Goal: Information Seeking & Learning: Learn about a topic

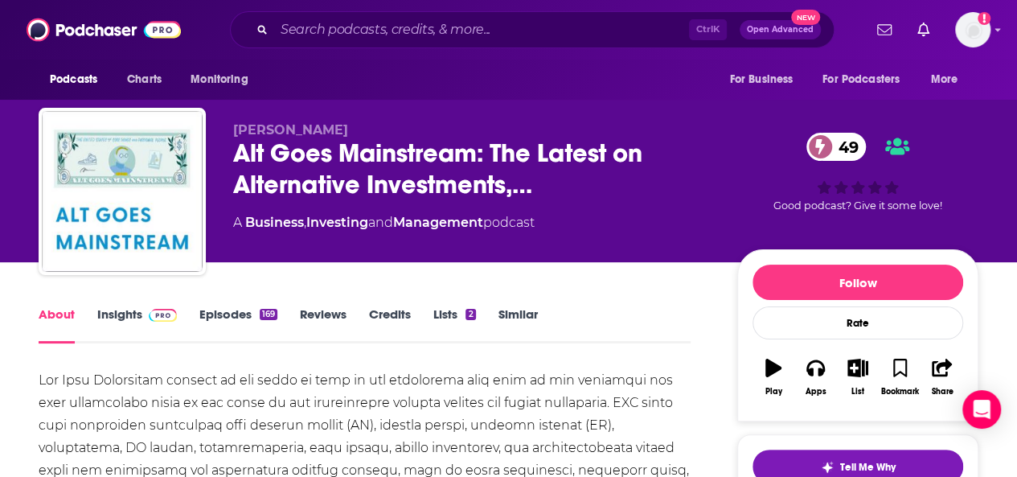
scroll to position [2, 0]
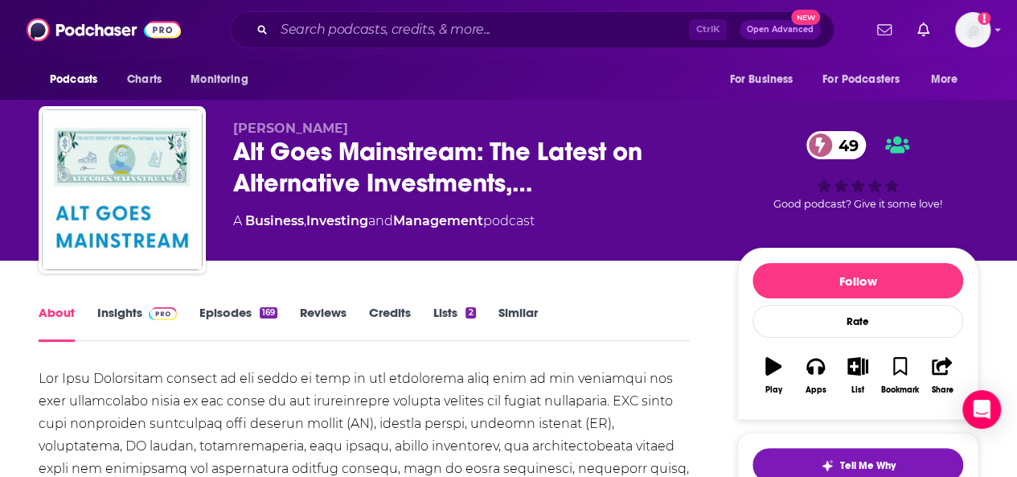
click at [144, 319] on span at bounding box center [159, 312] width 35 height 15
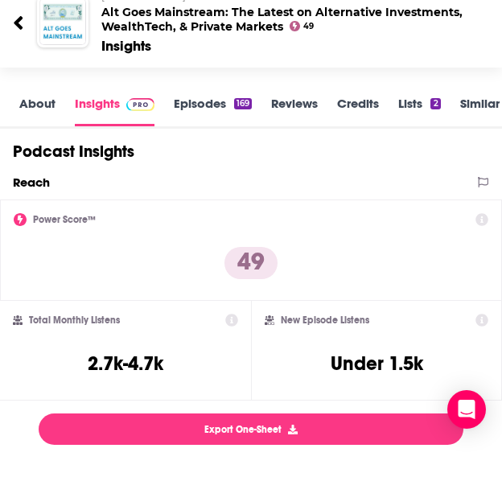
scroll to position [188, 0]
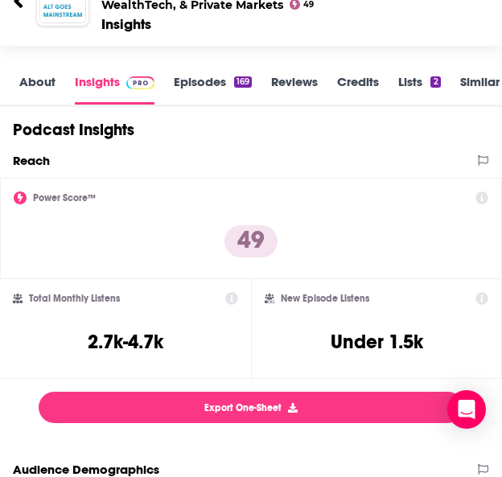
click at [484, 192] on icon at bounding box center [481, 198] width 13 height 13
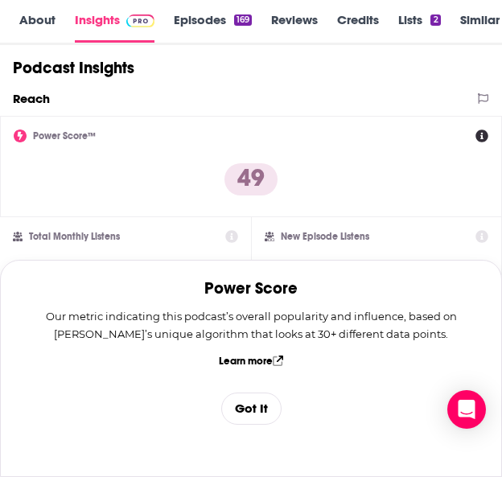
scroll to position [249, 0]
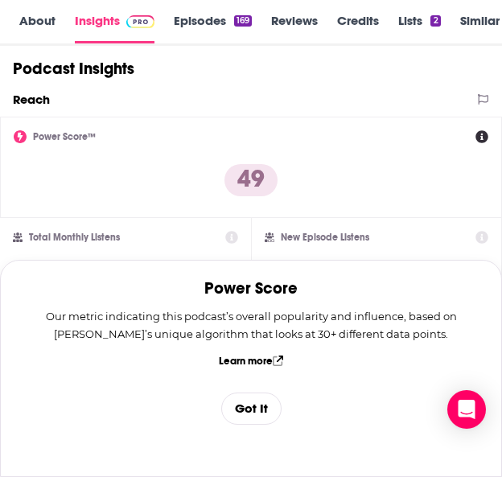
click at [260, 405] on button "Got It" at bounding box center [251, 408] width 60 height 32
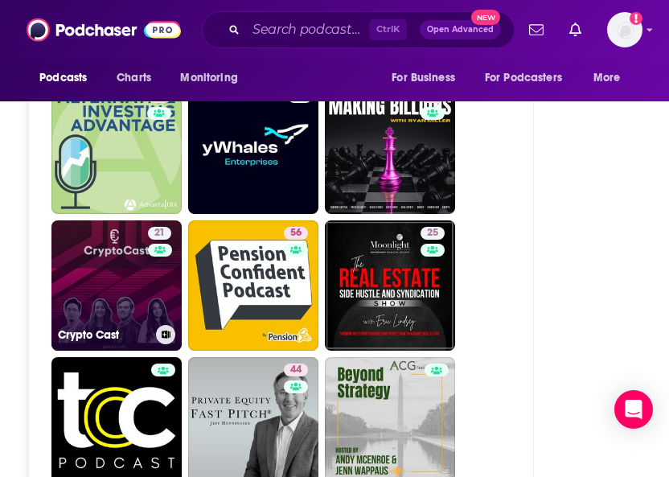
scroll to position [3103, 0]
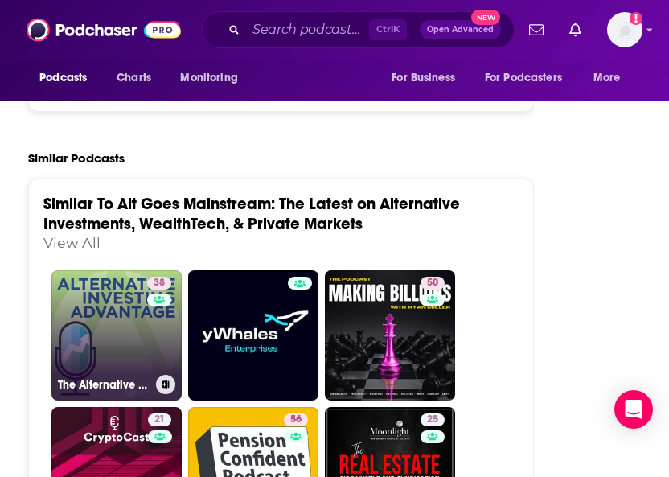
click at [100, 270] on link "38 The Alternative Investing Advantage" at bounding box center [116, 335] width 130 height 130
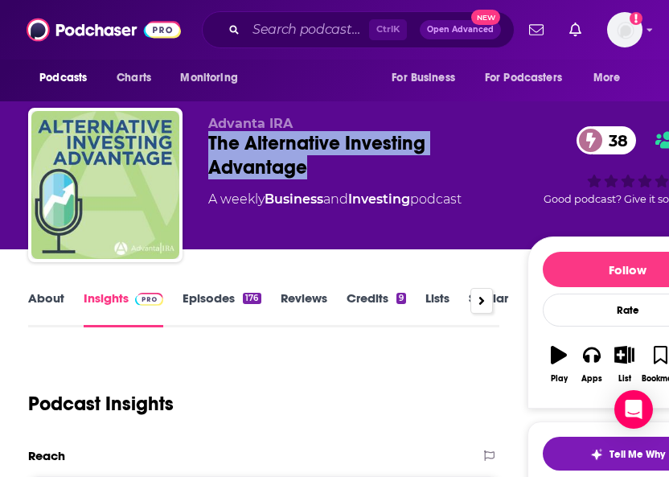
drag, startPoint x: 306, startPoint y: 170, endPoint x: 207, endPoint y: 148, distance: 101.2
click at [207, 148] on div "Advanta IRA The Alternative Investing Advantage 38 A weekly Business and Invest…" at bounding box center [378, 188] width 700 height 161
copy h2 "The Alternative Investing Advantage"
type input "[URL][DOMAIN_NAME]"
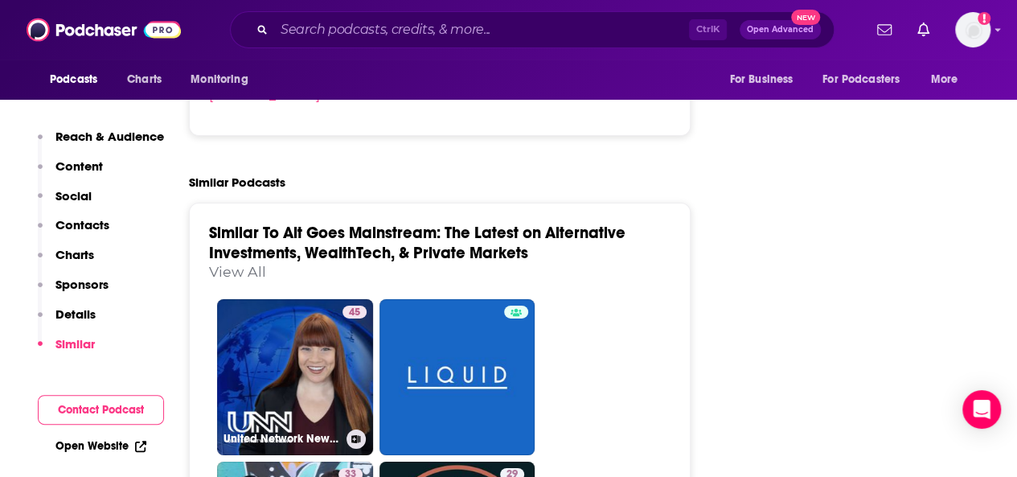
scroll to position [2482, 0]
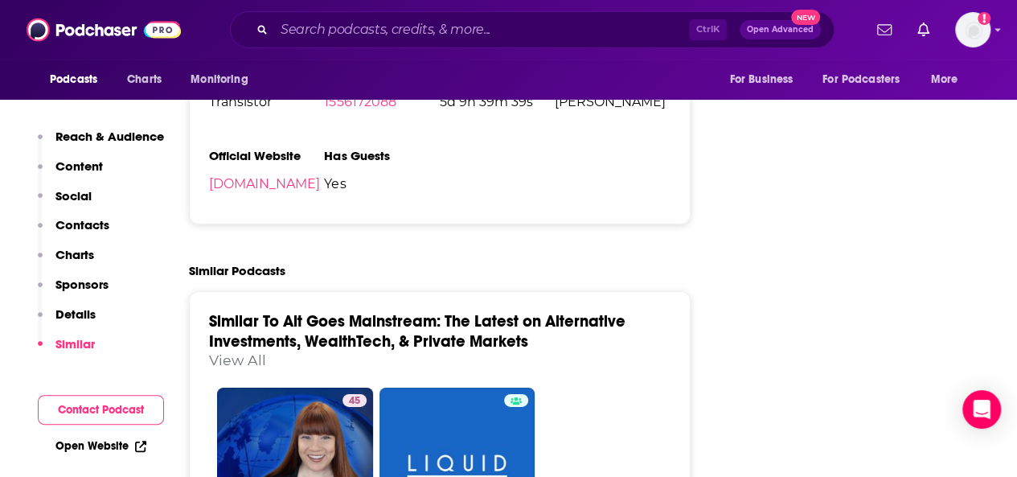
click at [347, 311] on link "Similar To Alt Goes Mainstream: The Latest on Alternative Investments, WealthTe…" at bounding box center [417, 331] width 416 height 40
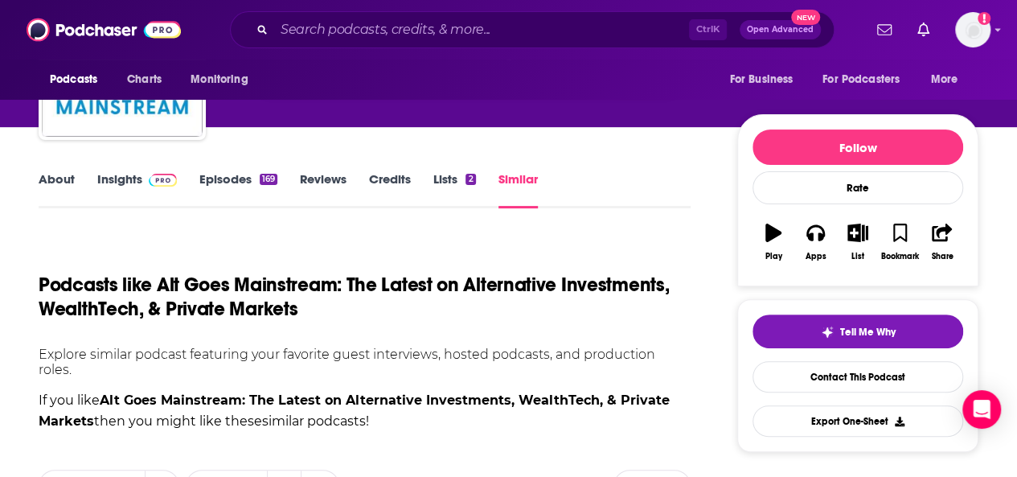
scroll to position [137, 0]
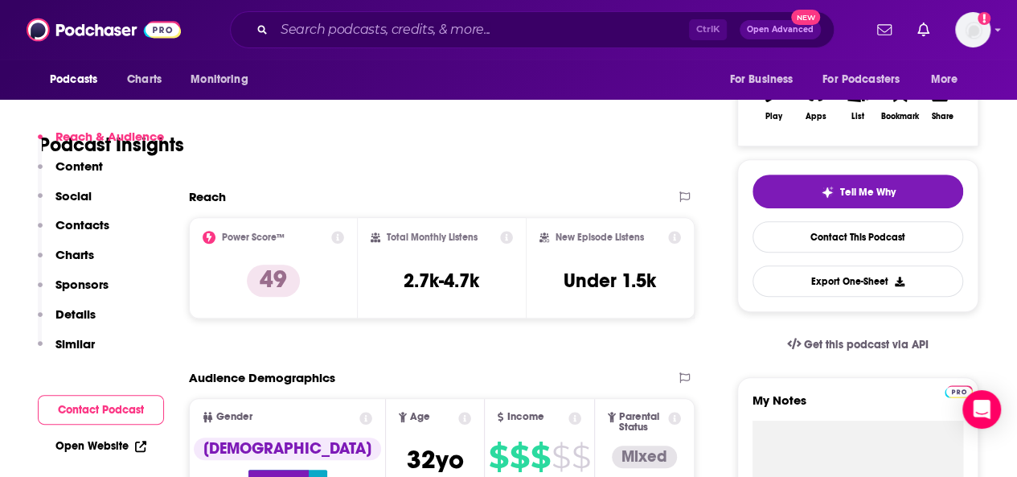
scroll to position [297, 0]
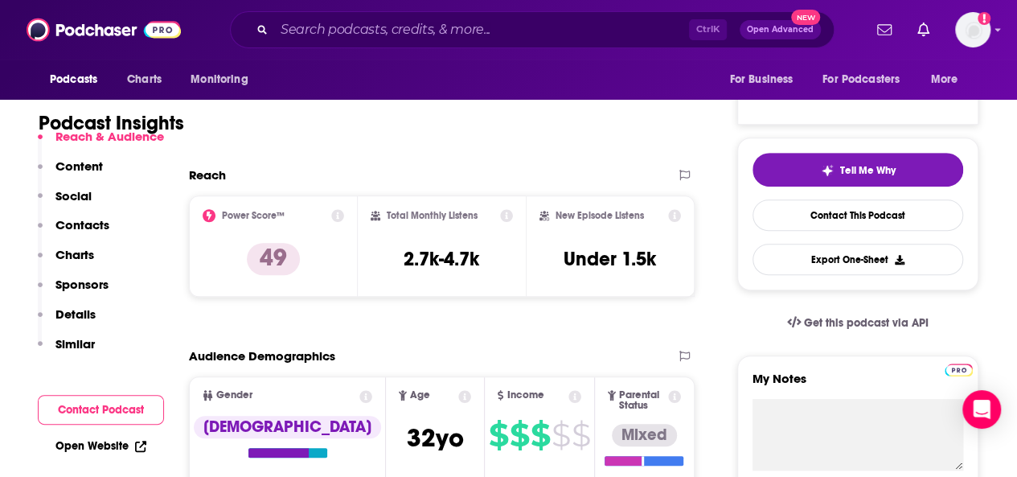
click at [74, 350] on p "Similar" at bounding box center [74, 343] width 39 height 15
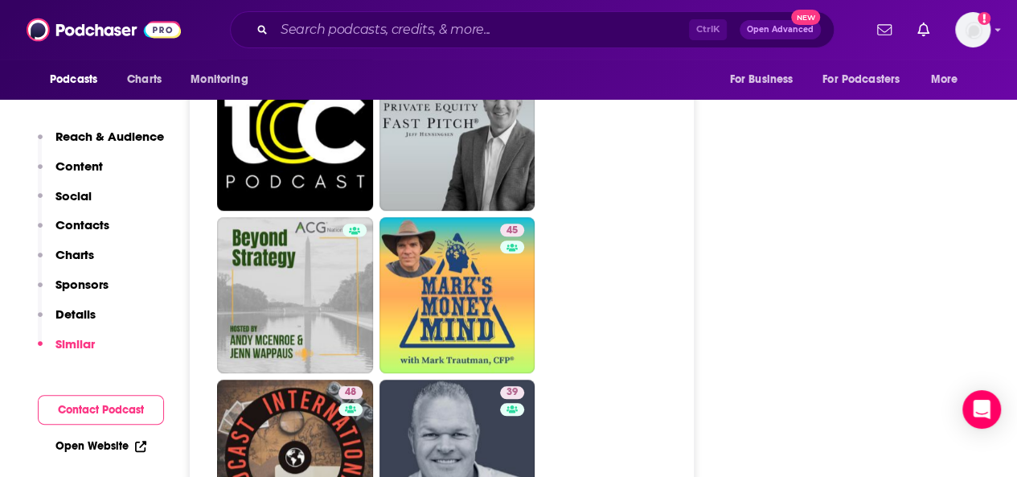
scroll to position [3595, 0]
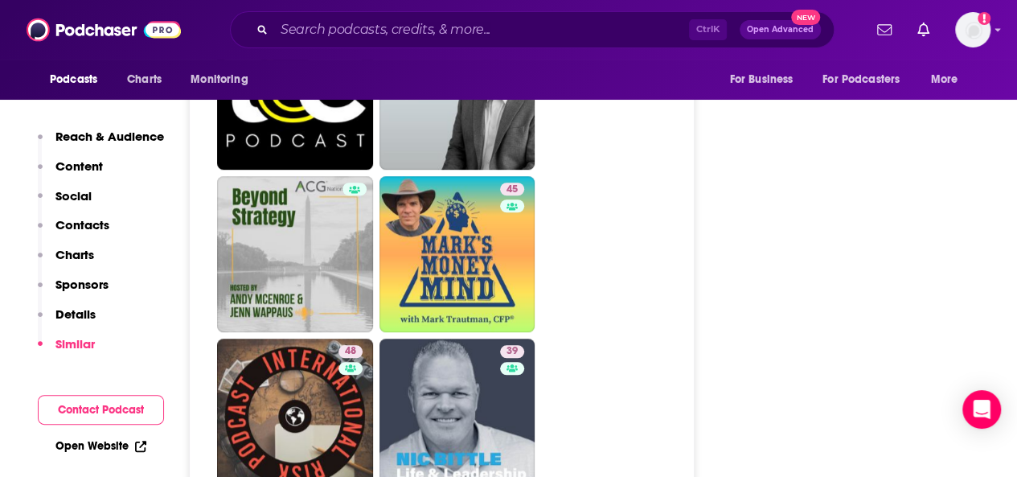
click at [84, 163] on p "Content" at bounding box center [78, 165] width 47 height 15
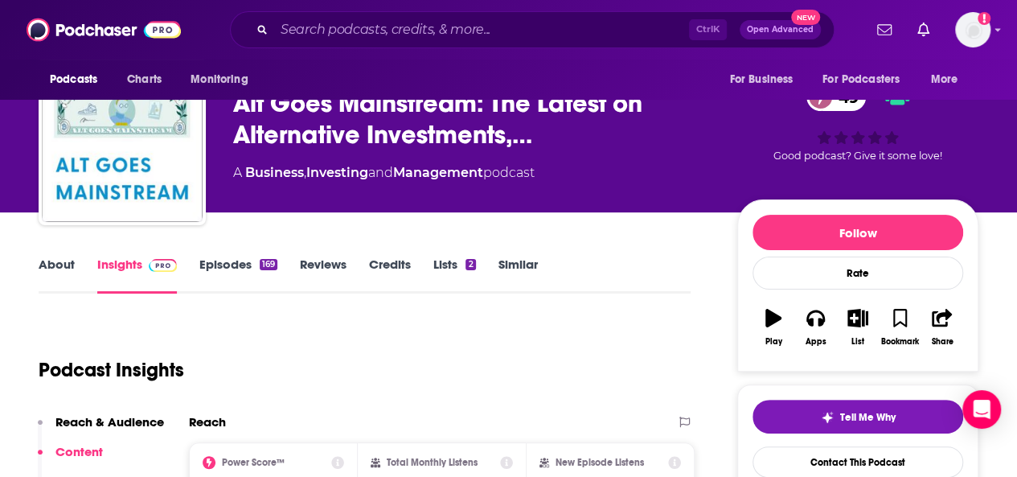
scroll to position [43, 0]
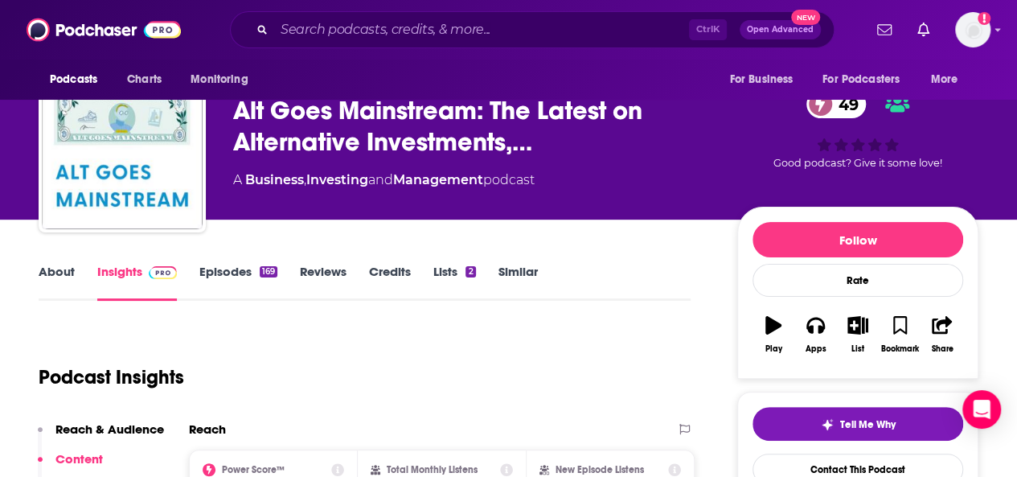
click at [245, 268] on link "Episodes 169" at bounding box center [238, 282] width 78 height 37
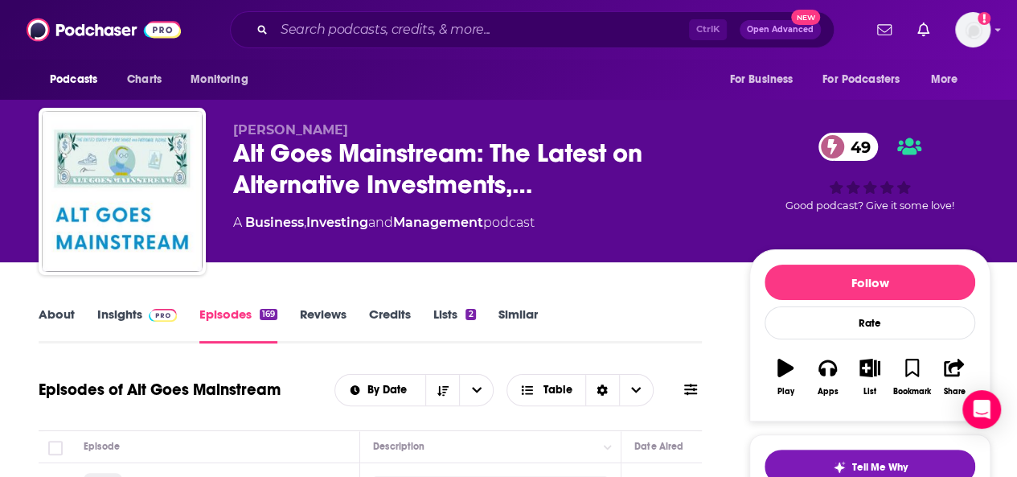
scroll to position [299, 0]
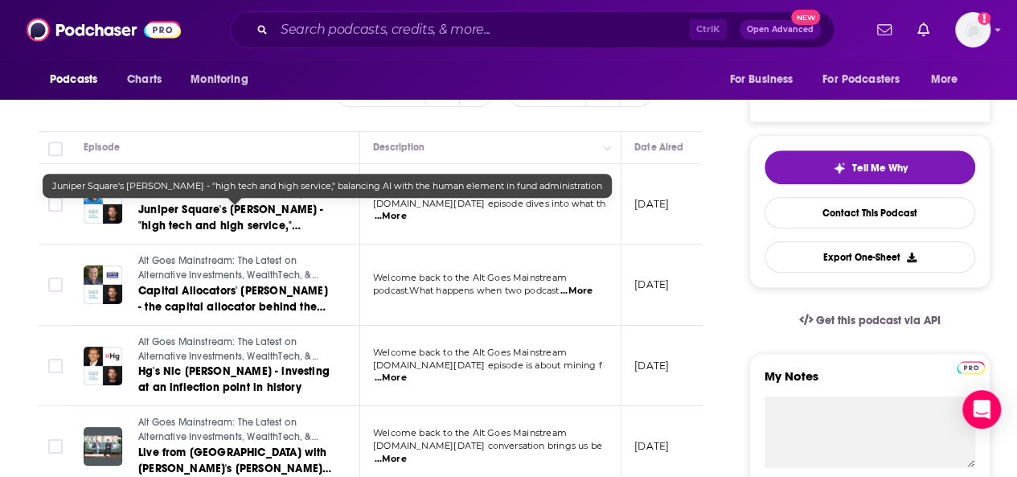
click at [252, 215] on span "Juniper Square's [PERSON_NAME] - "high tech and high service," balancing AI wit…" at bounding box center [230, 234] width 185 height 62
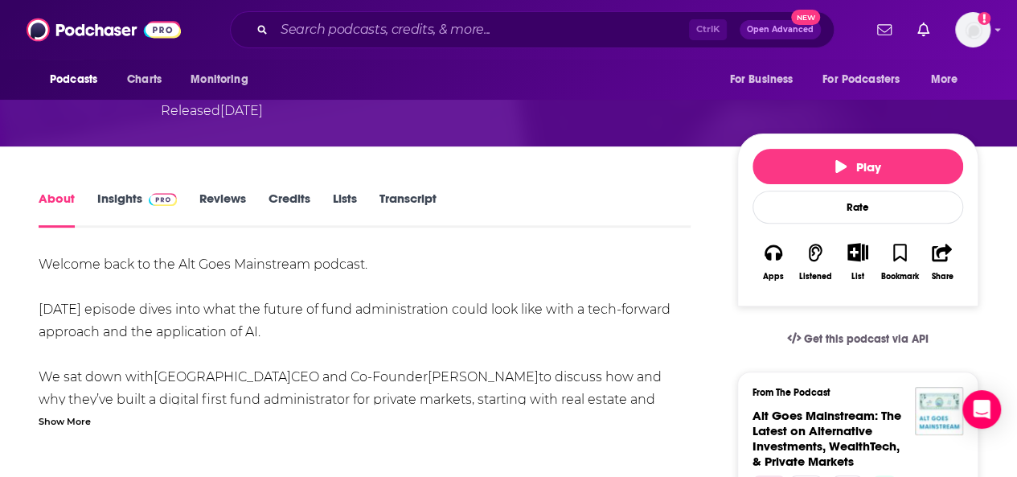
scroll to position [284, 0]
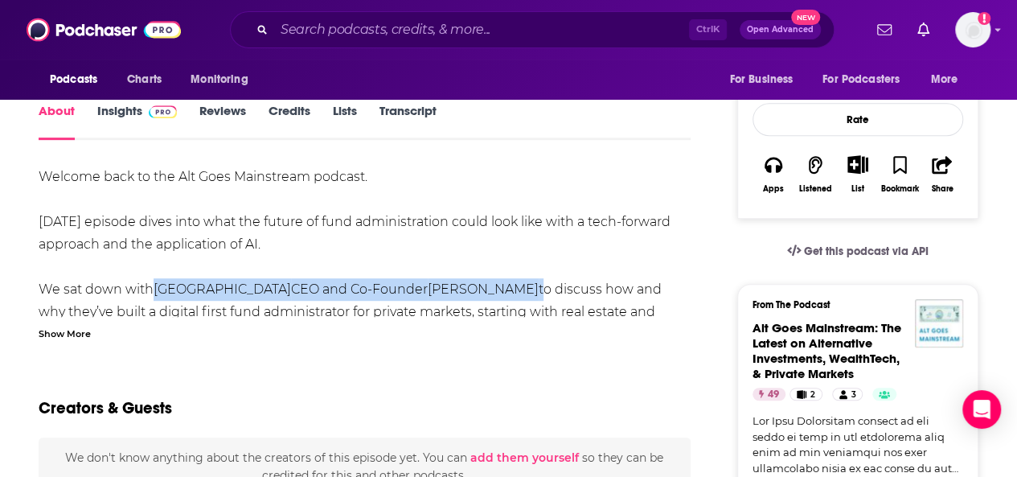
drag, startPoint x: 489, startPoint y: 289, endPoint x: 156, endPoint y: 296, distance: 332.9
copy div "Juniper Square CEO and Co-Founder [PERSON_NAME]"
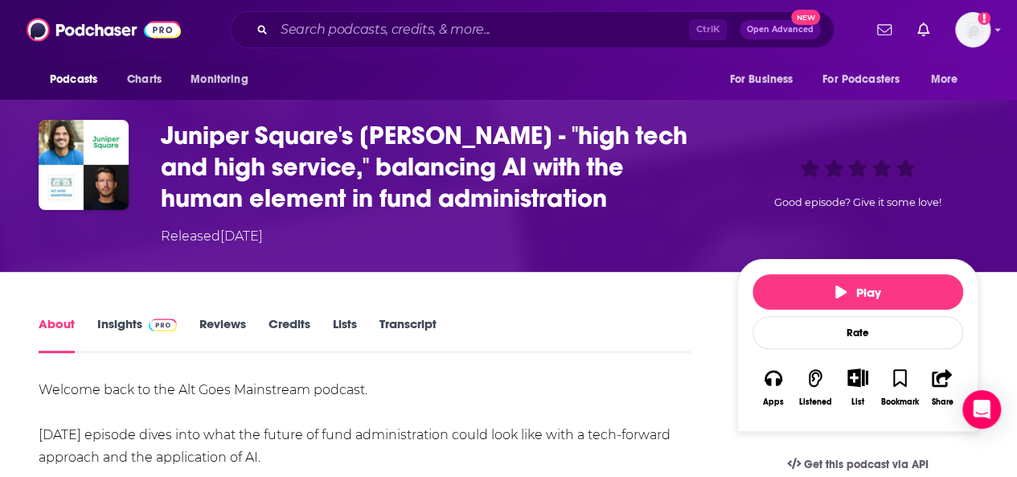
scroll to position [73, 0]
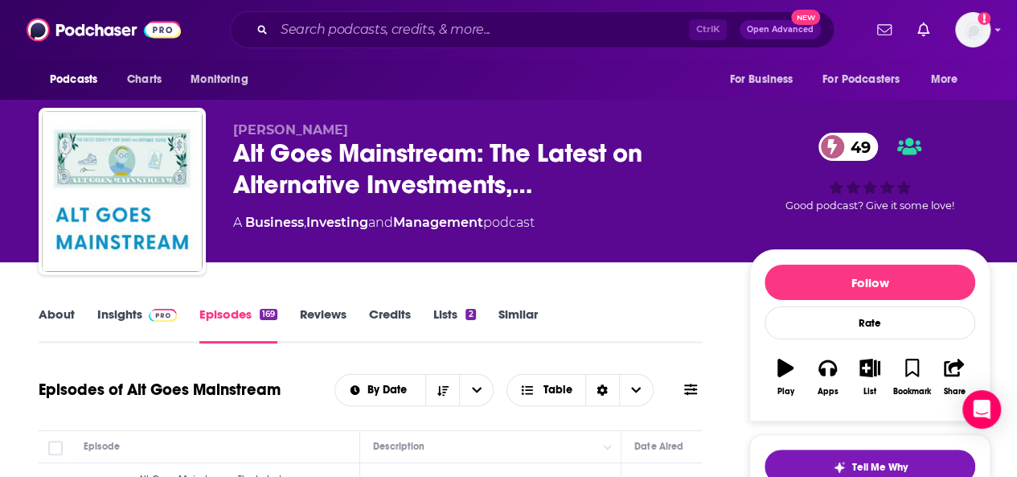
scroll to position [355, 0]
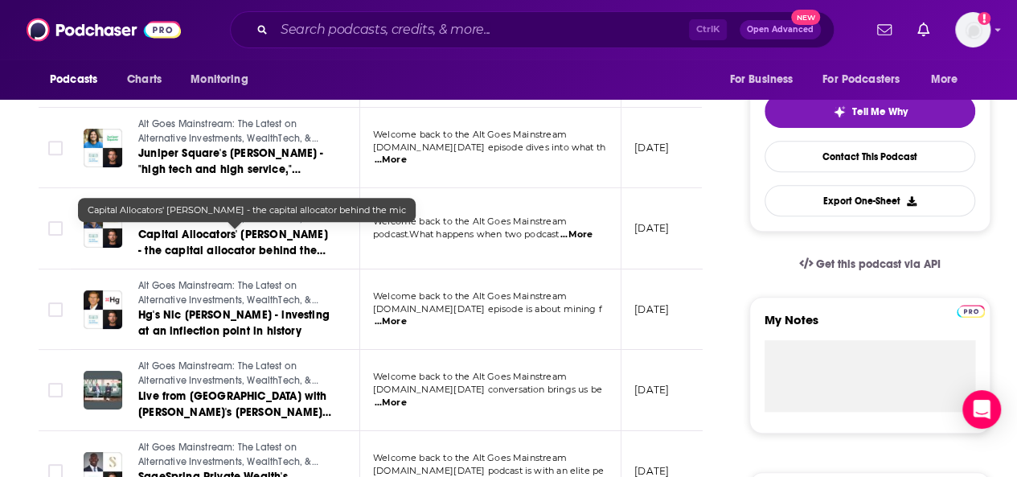
click at [230, 242] on link "Capital Allocators' [PERSON_NAME] - the capital allocator behind the mic" at bounding box center [234, 243] width 193 height 32
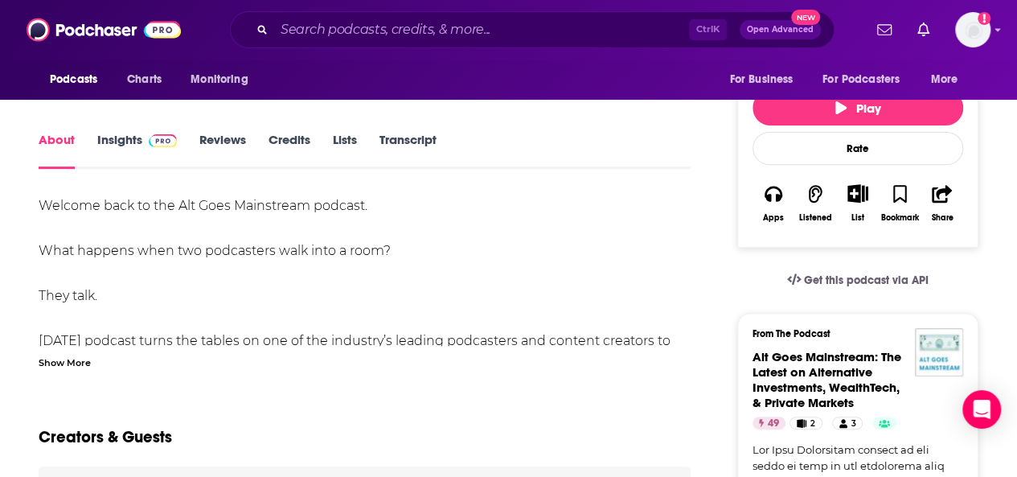
scroll to position [224, 0]
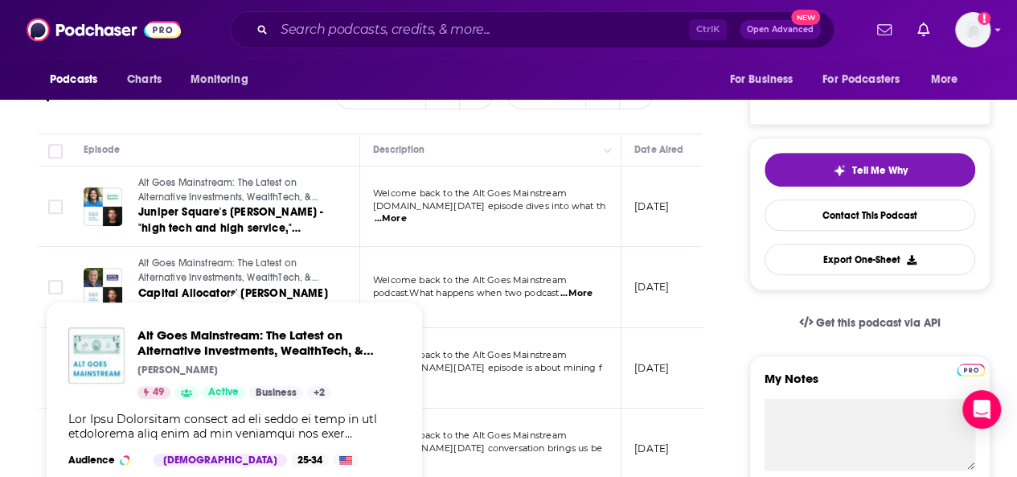
scroll to position [428, 0]
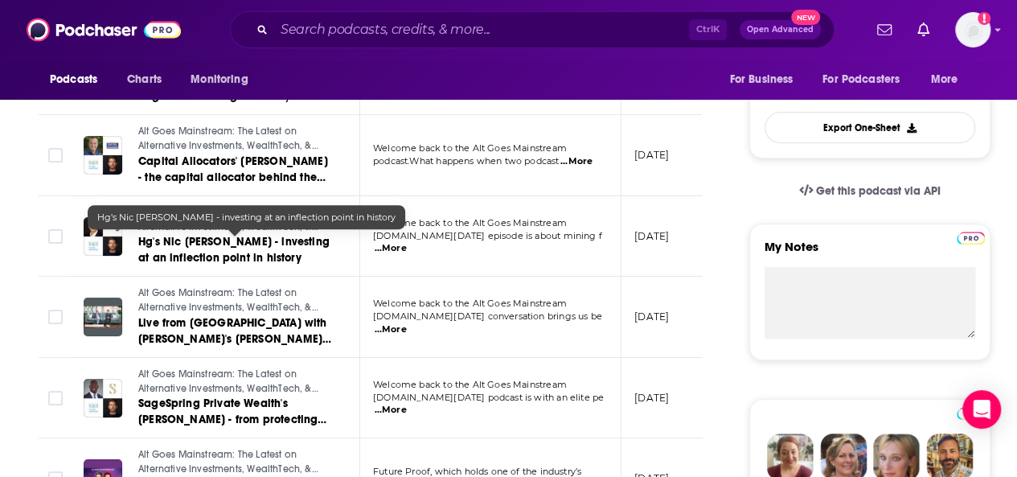
click at [251, 246] on span "Hg's Nic [PERSON_NAME] - investing at an inflection point in history" at bounding box center [233, 250] width 191 height 30
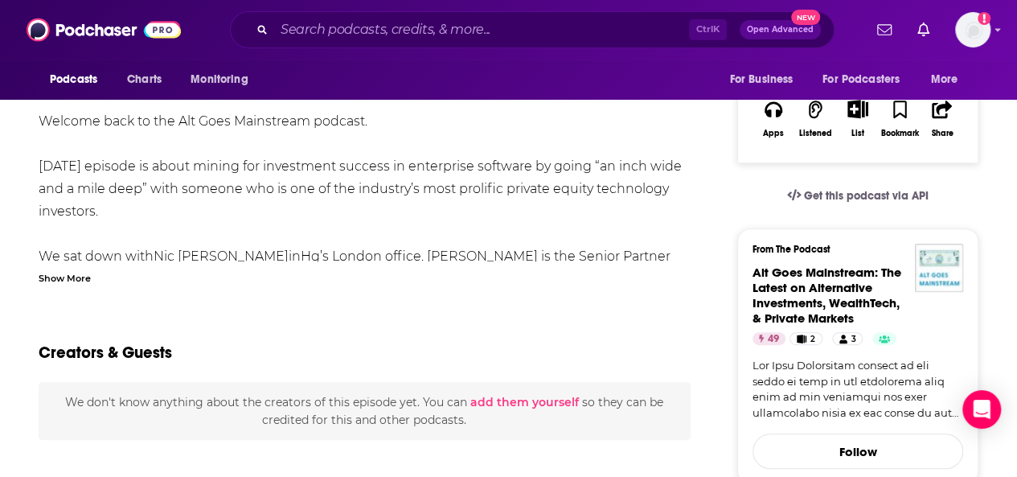
scroll to position [307, 0]
click at [73, 276] on div "Show More" at bounding box center [65, 277] width 52 height 15
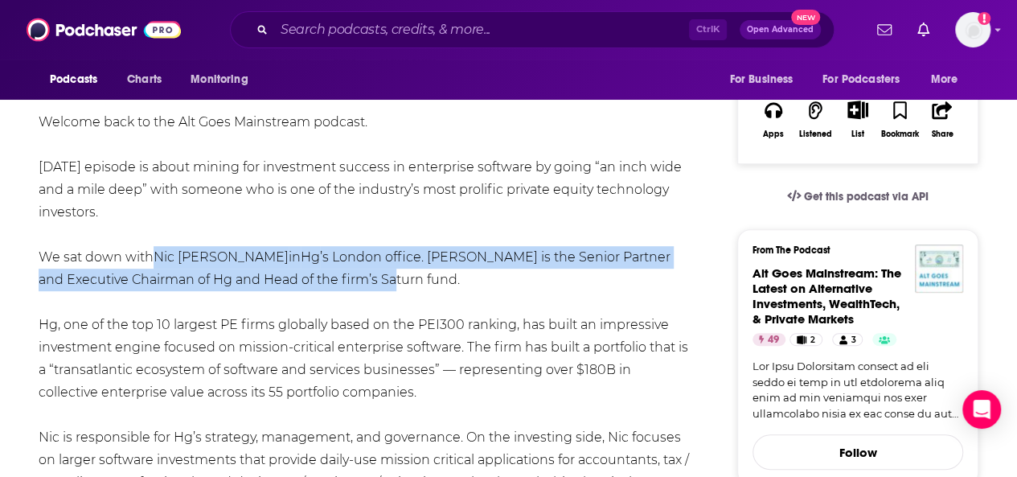
drag, startPoint x: 373, startPoint y: 281, endPoint x: 161, endPoint y: 258, distance: 213.4
copy div "Nic [PERSON_NAME] in Hg ’s [GEOGRAPHIC_DATA] office. [PERSON_NAME] is the Senio…"
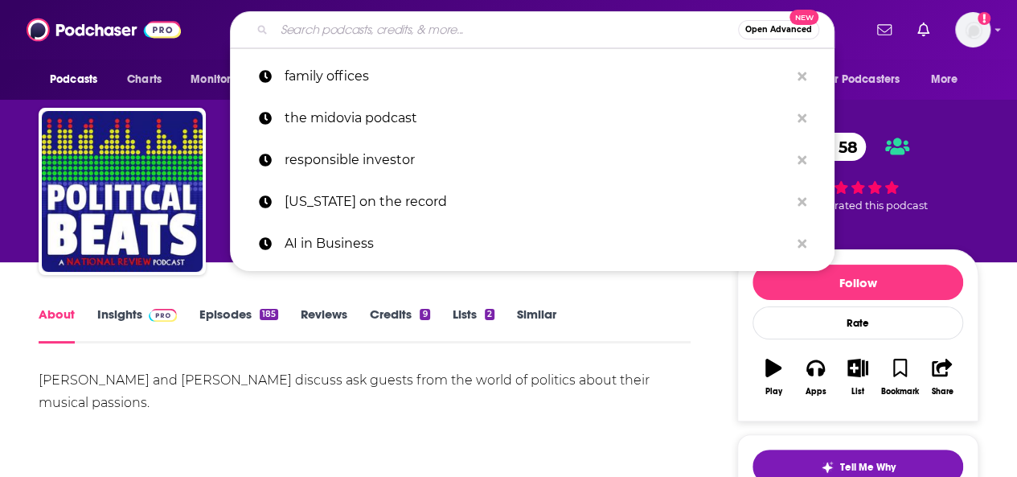
click at [373, 37] on input "Search podcasts, credits, & more..." at bounding box center [506, 30] width 464 height 26
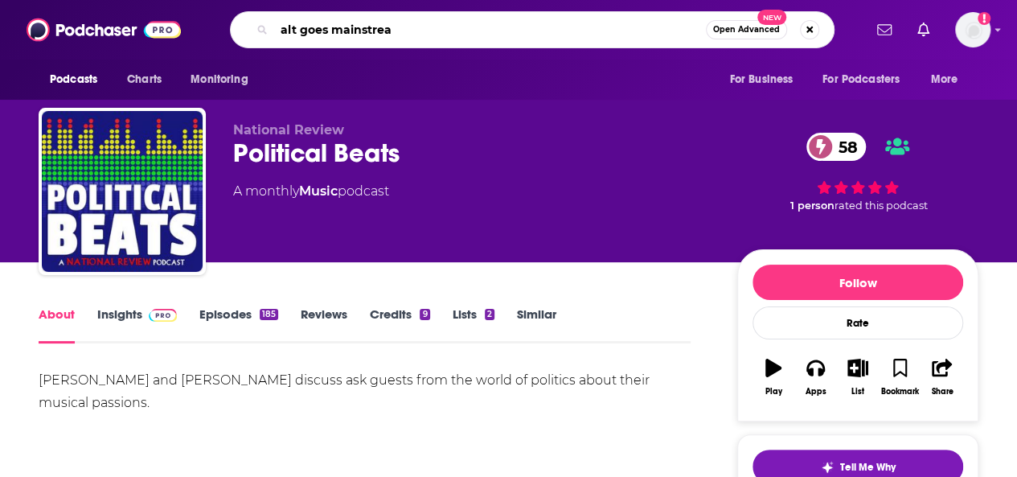
type input "alt goes mainstream"
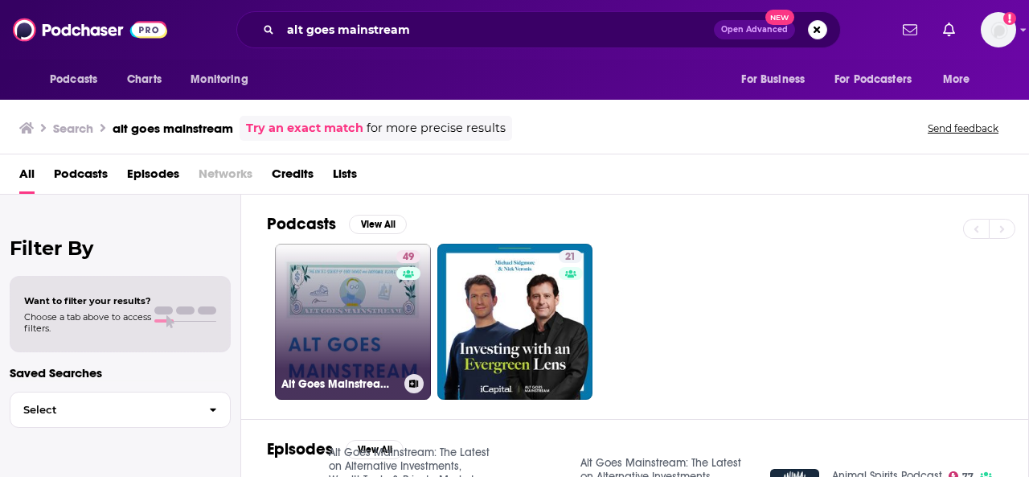
click at [328, 335] on link "49 Alt Goes Mainstream: The Latest on Alternative Investments, WealthTech, & Pr…" at bounding box center [353, 322] width 156 height 156
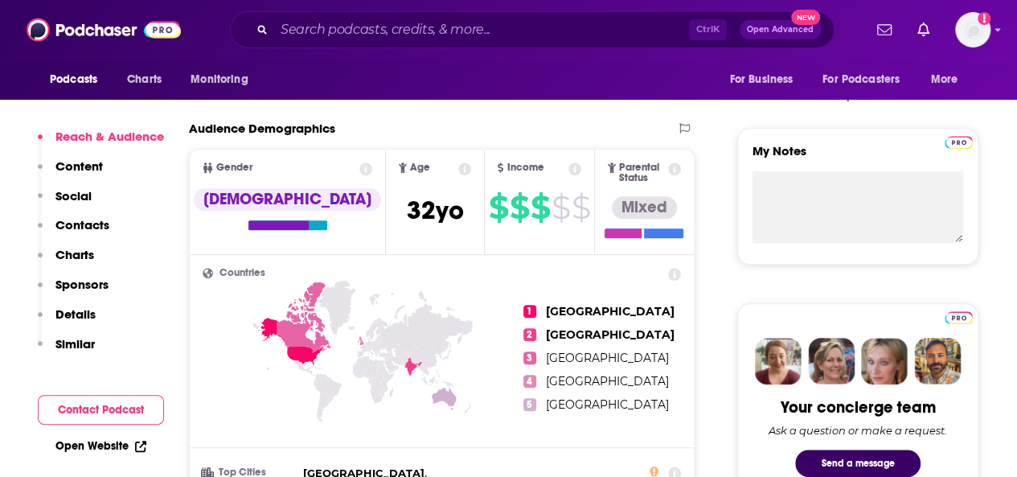
click at [66, 339] on p "Similar" at bounding box center [74, 343] width 39 height 15
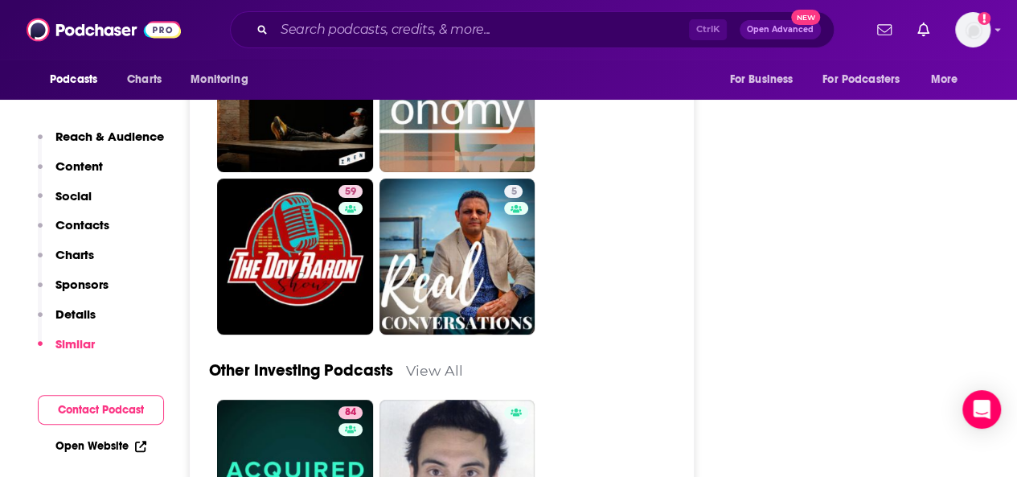
scroll to position [6268, 0]
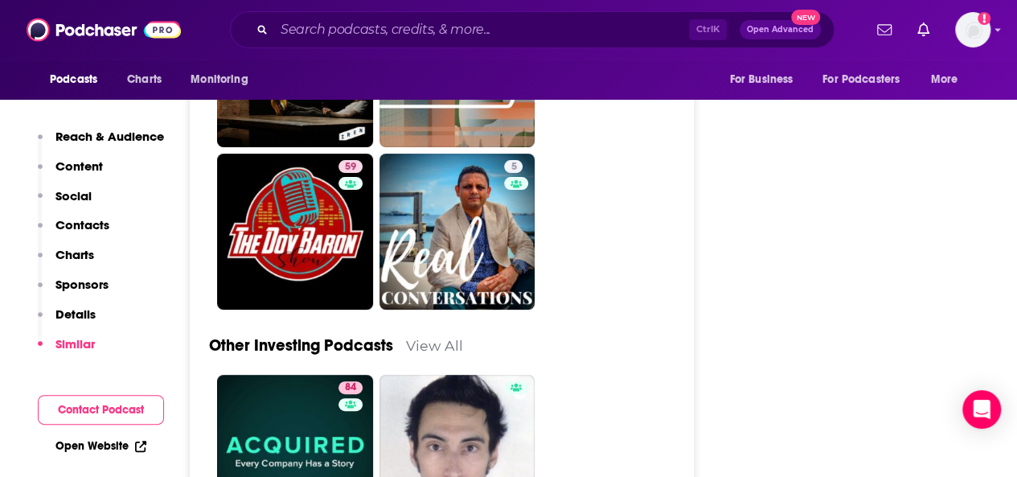
click at [72, 253] on p "Charts" at bounding box center [74, 254] width 39 height 15
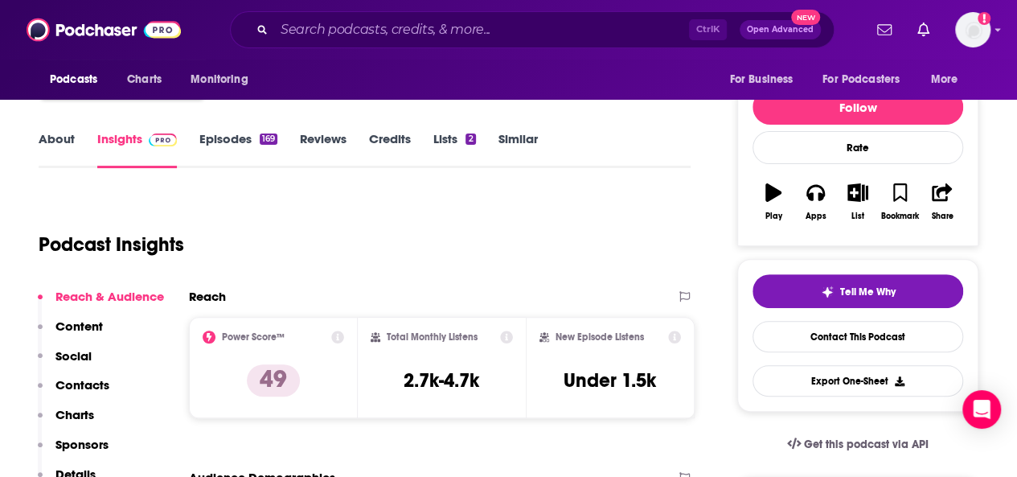
scroll to position [0, 0]
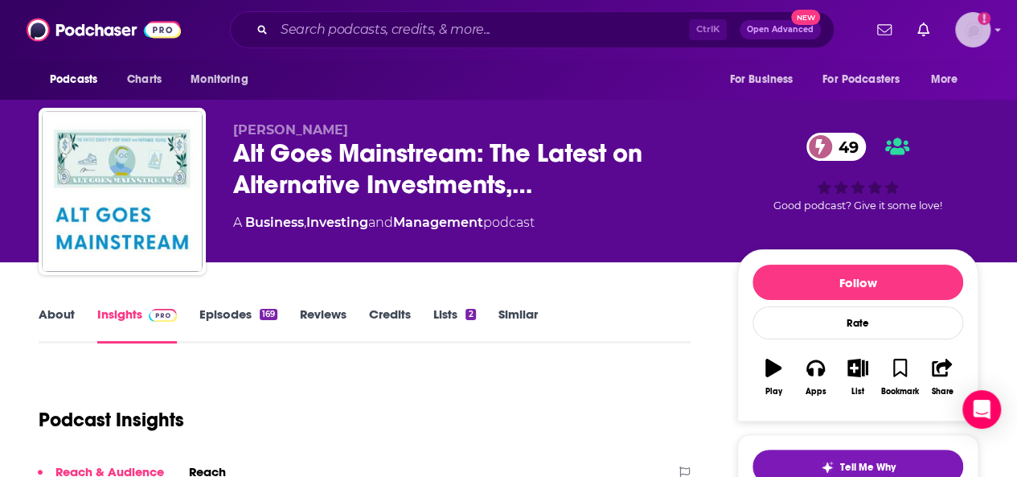
click at [983, 35] on img "Logged in as mtraynor" at bounding box center [972, 29] width 35 height 35
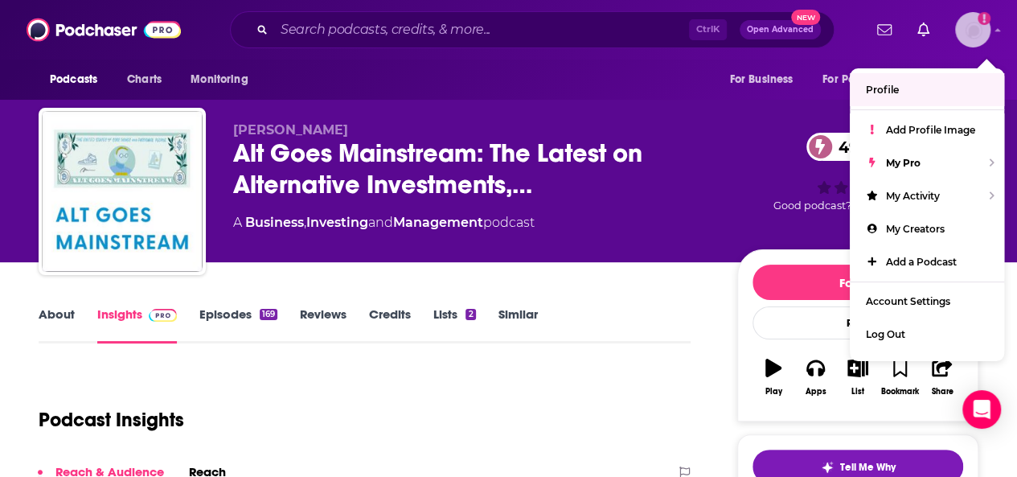
click at [906, 89] on link "Profile" at bounding box center [927, 89] width 154 height 33
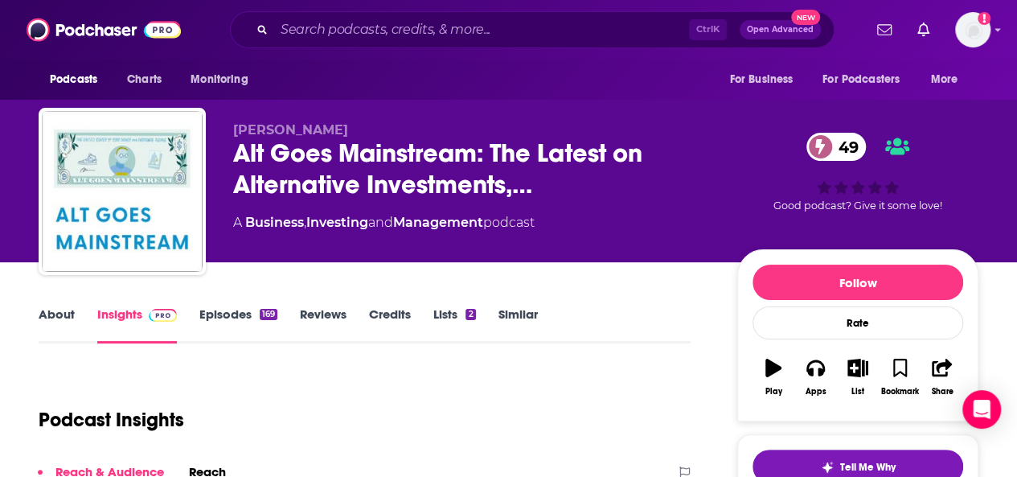
click at [230, 309] on link "Episodes 169" at bounding box center [238, 324] width 78 height 37
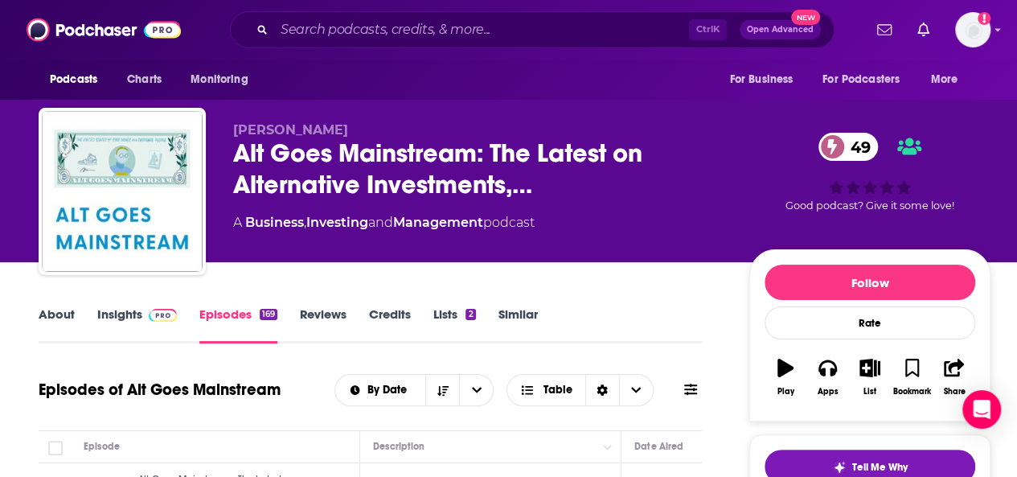
scroll to position [282, 0]
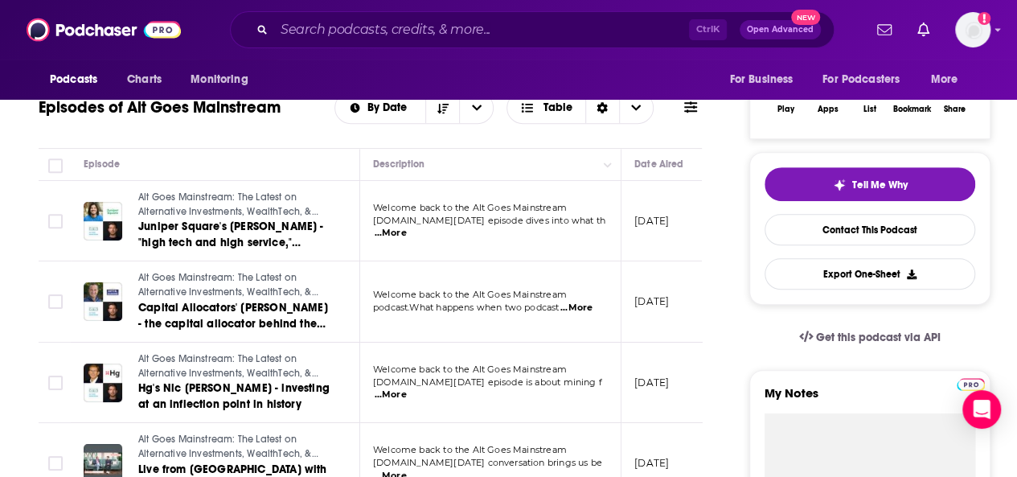
drag, startPoint x: 240, startPoint y: 215, endPoint x: 211, endPoint y: 205, distance: 30.5
click at [211, 205] on span "Alt Goes Mainstream: The Latest on Alternative Investments, WealthTech, & Priva…" at bounding box center [228, 210] width 180 height 39
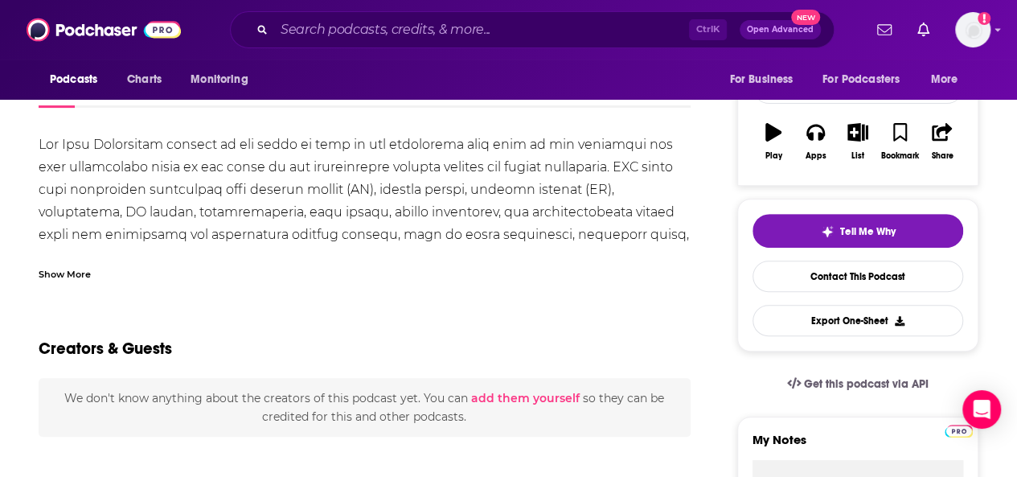
scroll to position [238, 0]
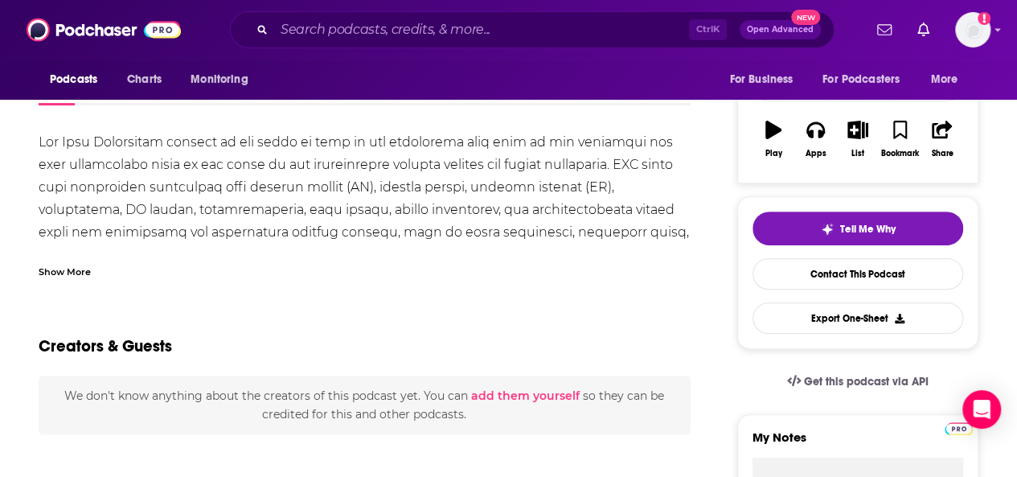
click at [83, 269] on div "Show More" at bounding box center [65, 270] width 52 height 15
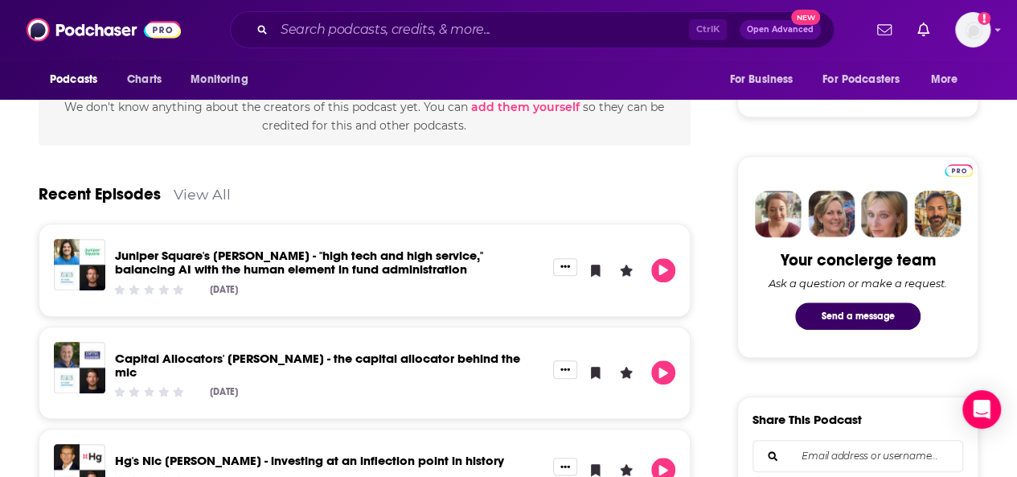
scroll to position [673, 0]
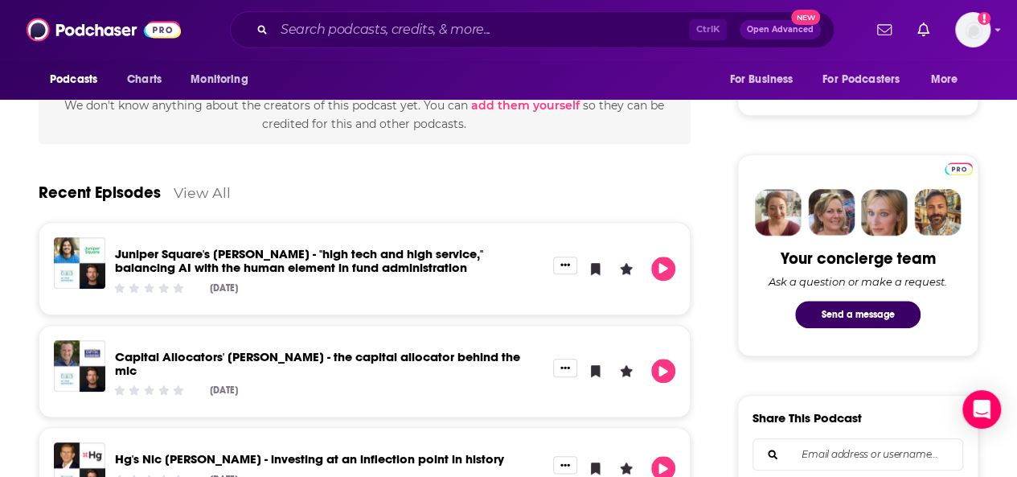
click at [146, 253] on link "Juniper Square's [PERSON_NAME] - "high tech and high service," balancing AI wit…" at bounding box center [299, 260] width 368 height 29
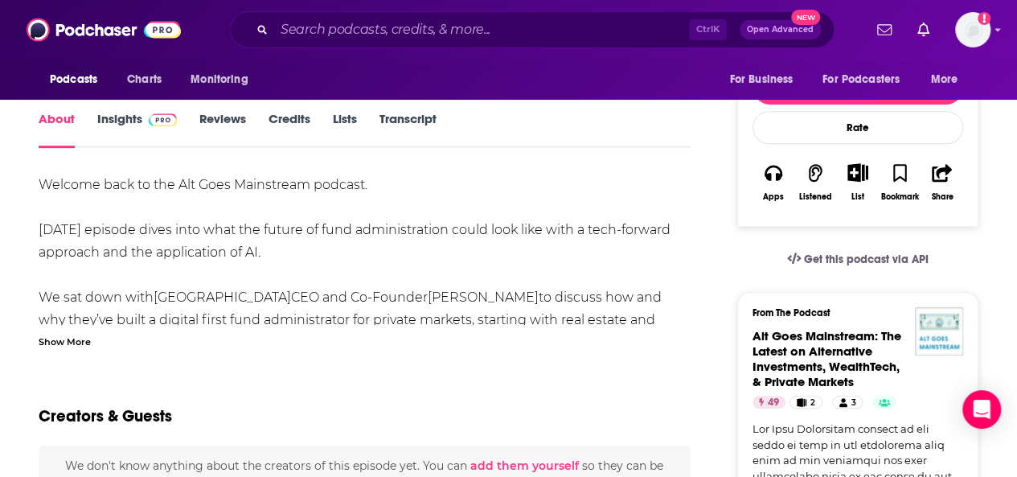
scroll to position [292, 0]
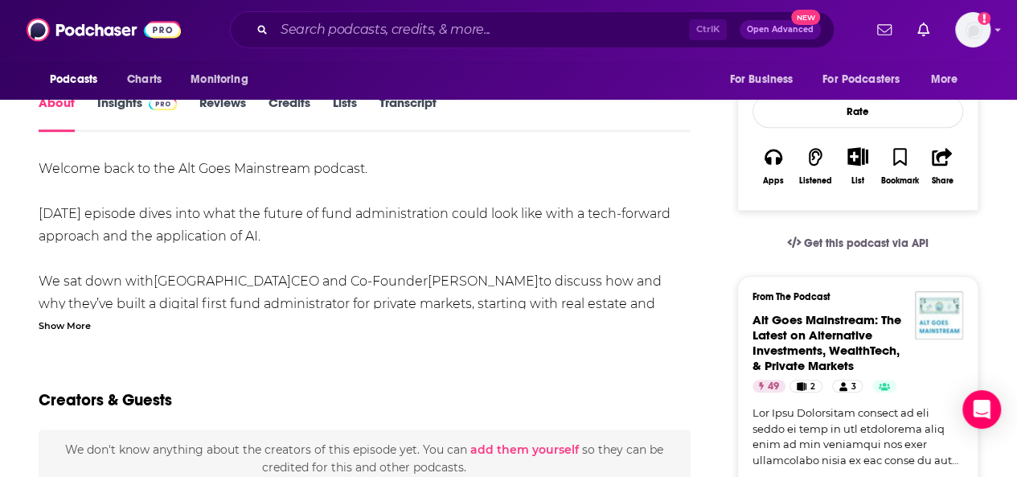
click at [84, 322] on div "Show More" at bounding box center [65, 324] width 52 height 15
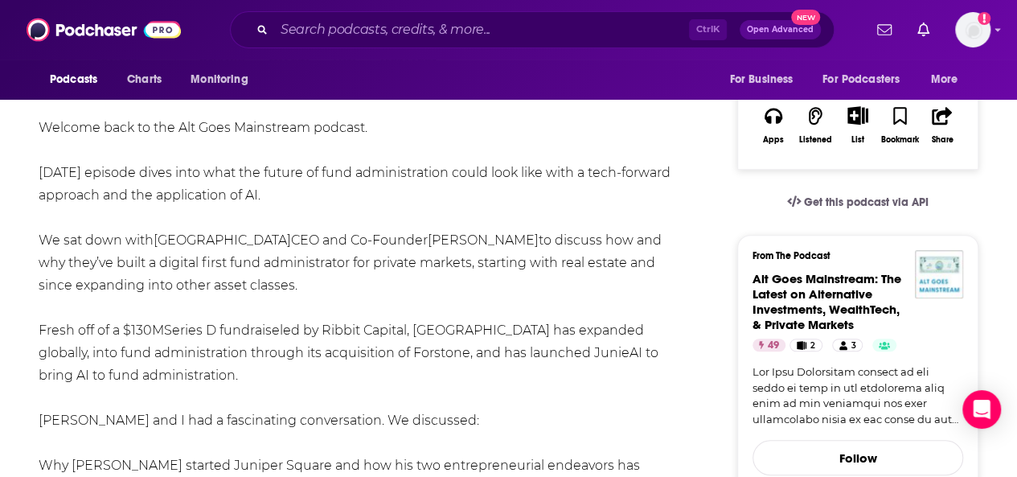
scroll to position [334, 0]
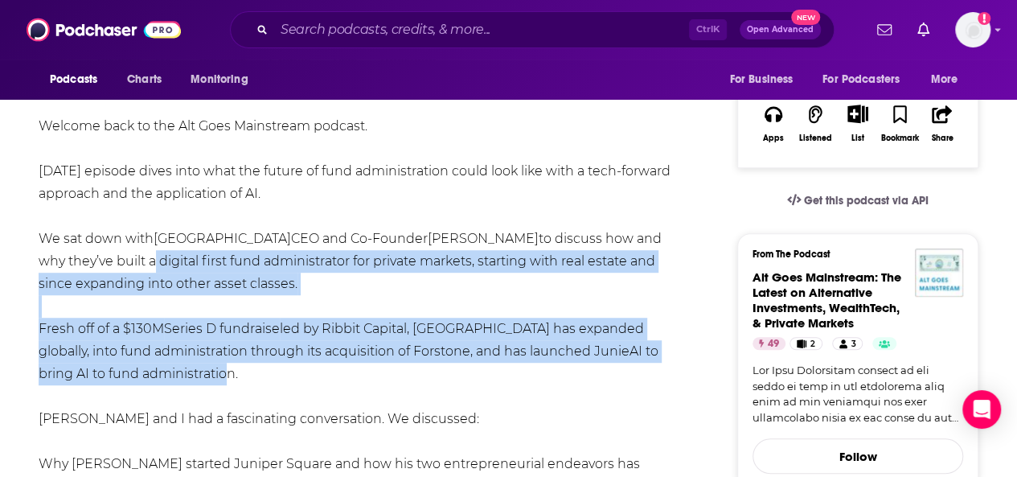
drag, startPoint x: 180, startPoint y: 372, endPoint x: 73, endPoint y: 260, distance: 154.6
copy div "a digital first fund administrator for private markets, starting with real esta…"
